Goal: Task Accomplishment & Management: Use online tool/utility

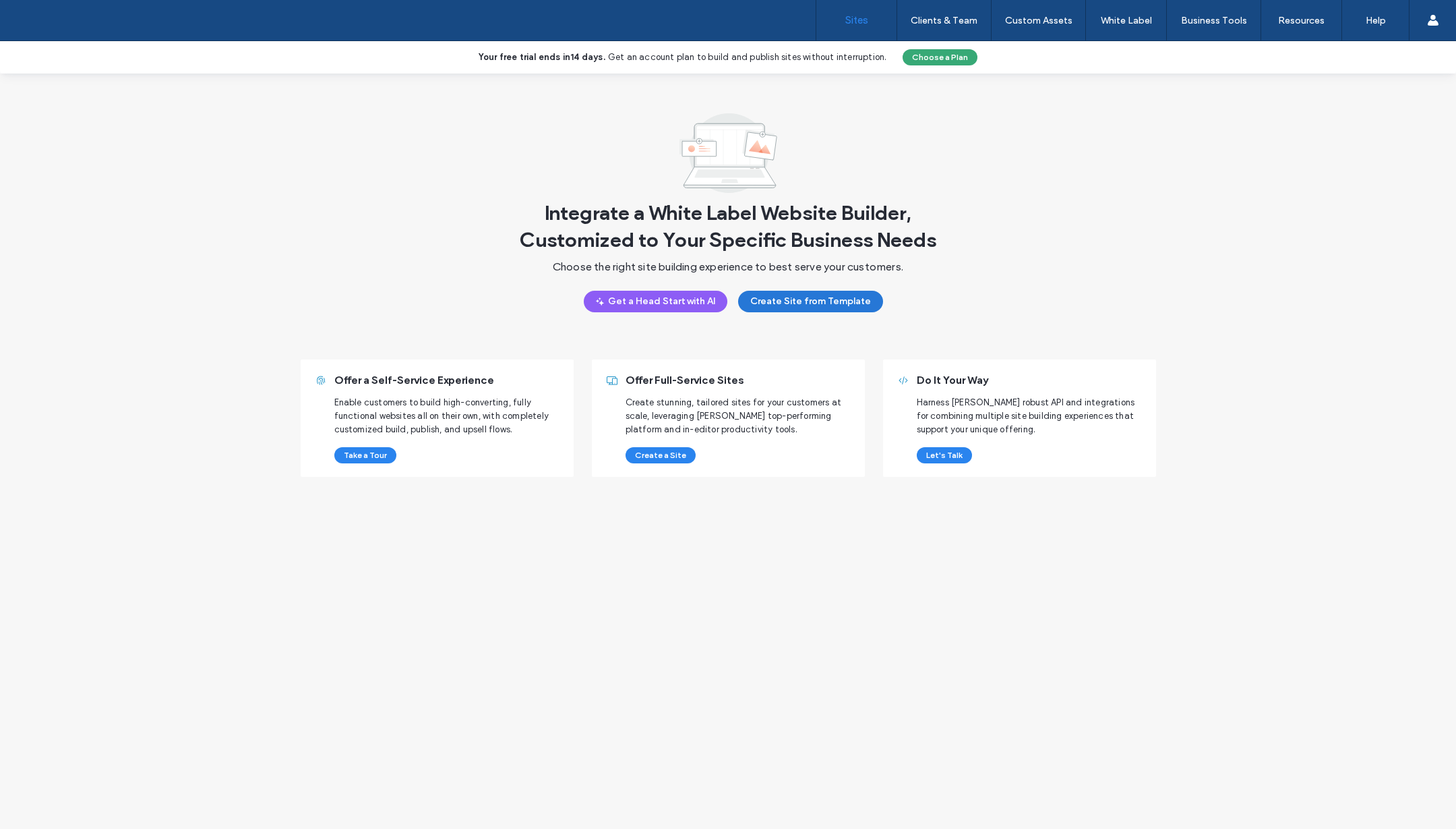
click at [817, 301] on button "Create Site from Template" at bounding box center [810, 301] width 145 height 22
click at [629, 299] on button "Get a Head Start with AI" at bounding box center [655, 301] width 144 height 22
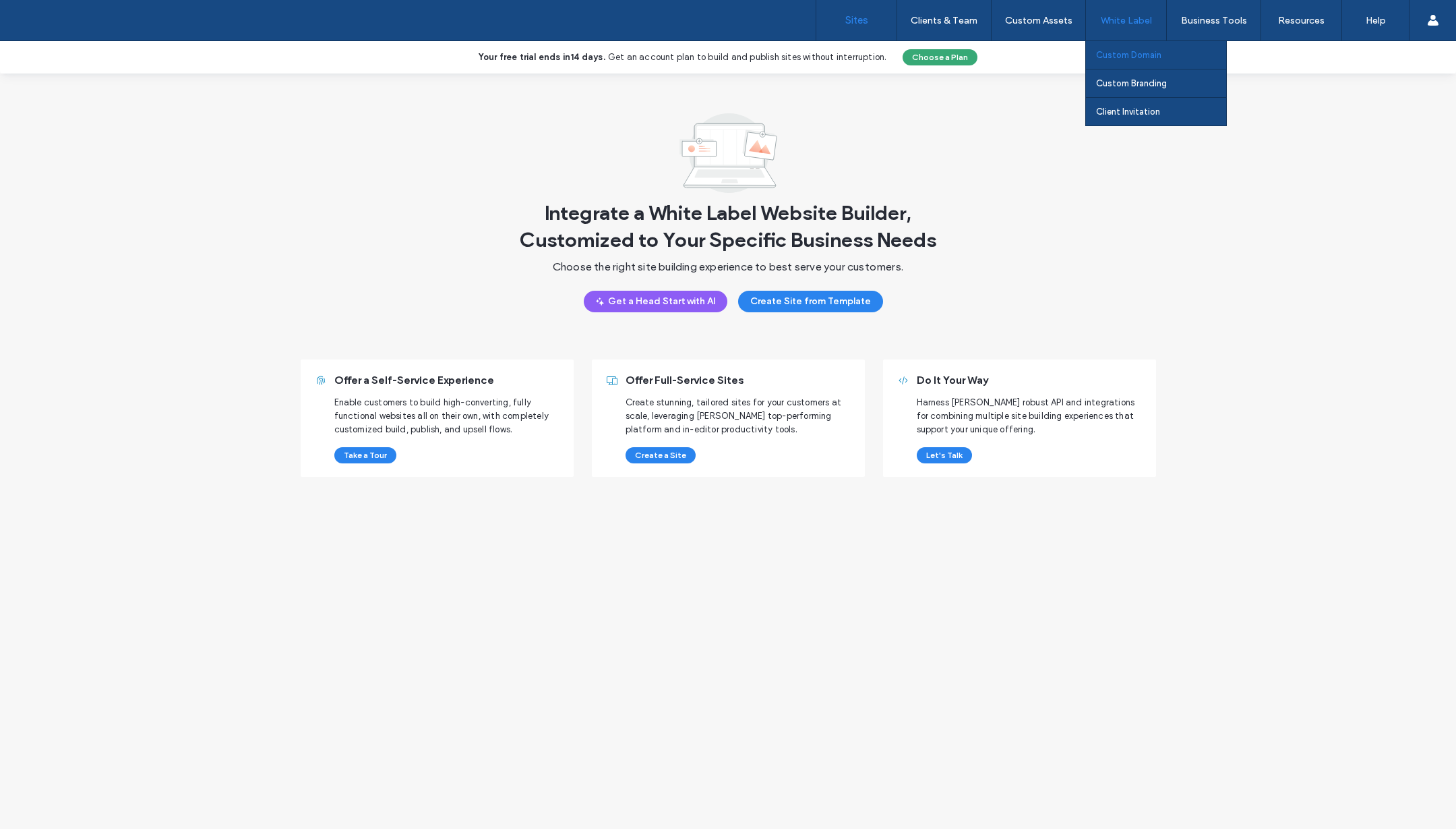
click at [1129, 57] on label "Custom Domain" at bounding box center [1129, 55] width 65 height 10
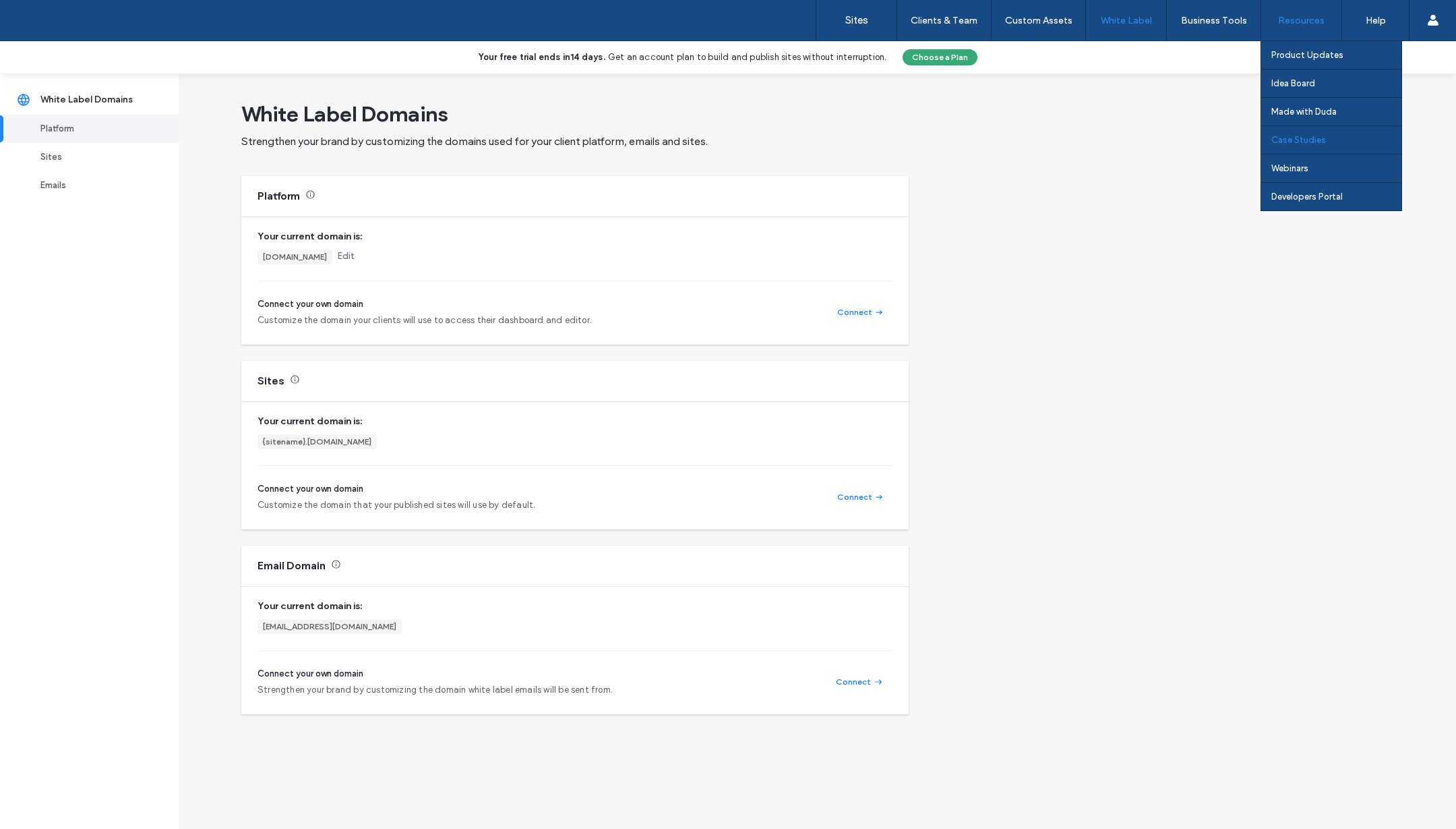
click at [1316, 141] on label "Case Studies" at bounding box center [1299, 140] width 55 height 10
